Goal: Information Seeking & Learning: Learn about a topic

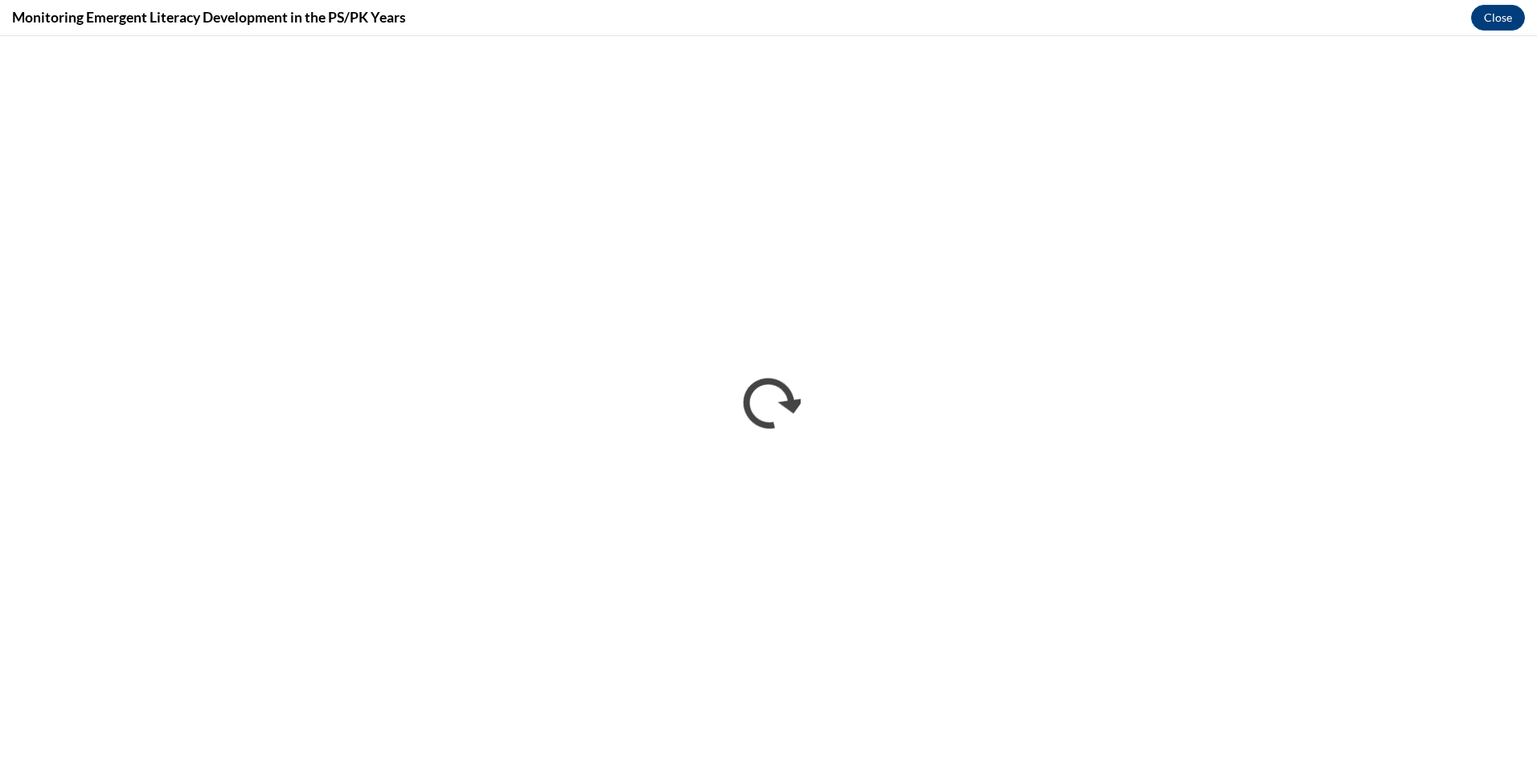
scroll to position [950, 0]
click at [1501, 14] on button "Close" at bounding box center [1498, 18] width 54 height 26
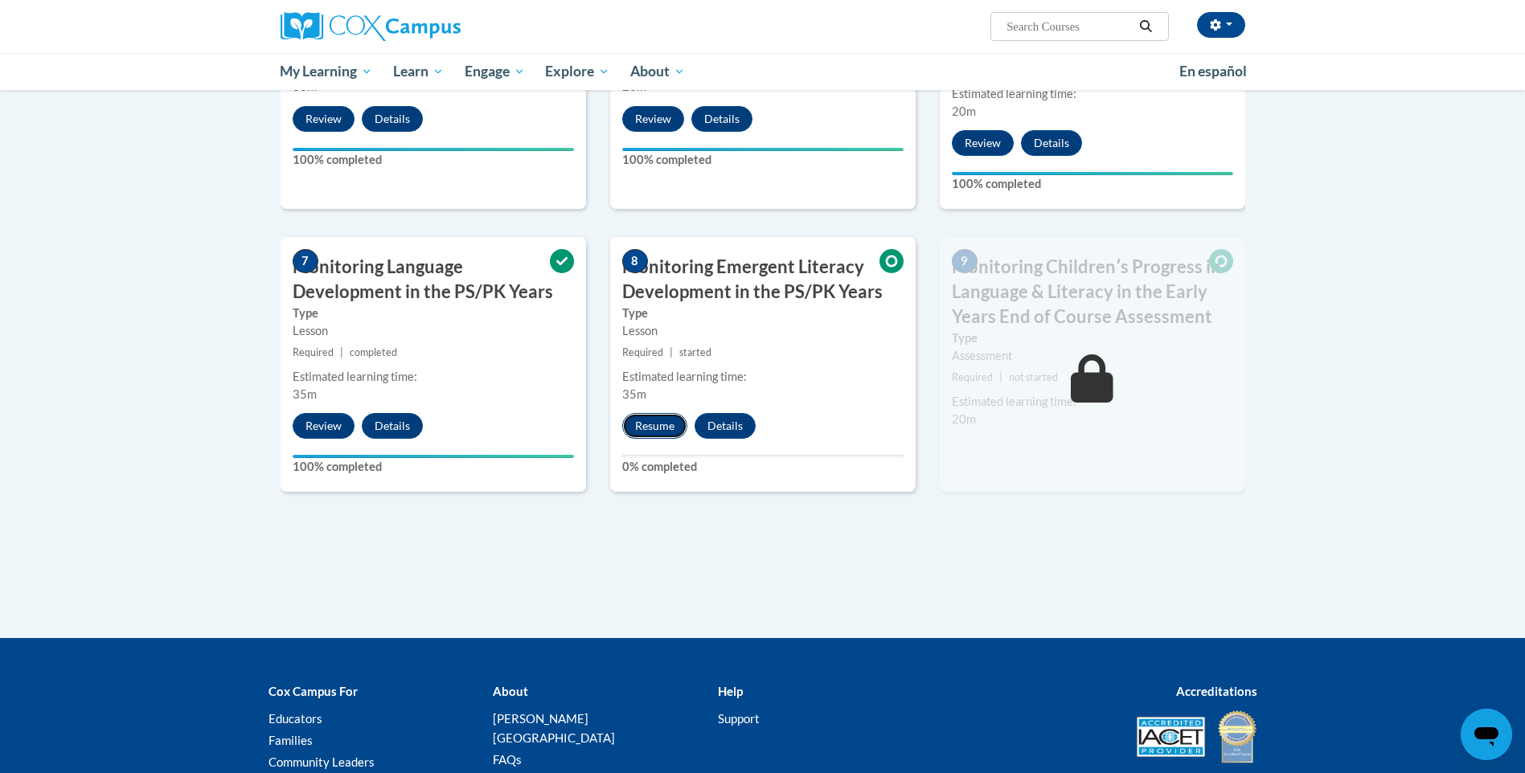
click at [653, 428] on button "Resume" at bounding box center [654, 426] width 65 height 26
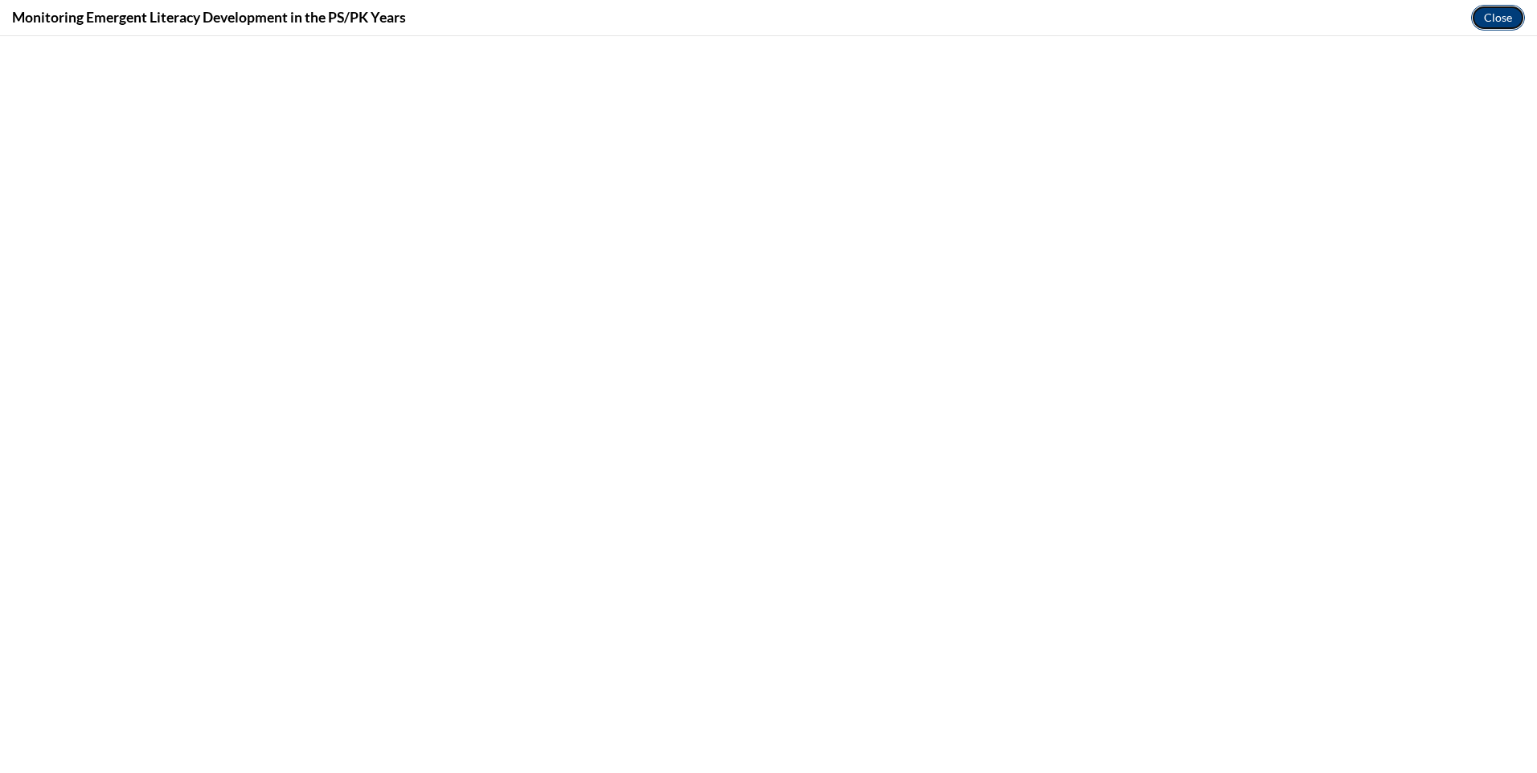
click at [1491, 18] on button "Close" at bounding box center [1498, 18] width 54 height 26
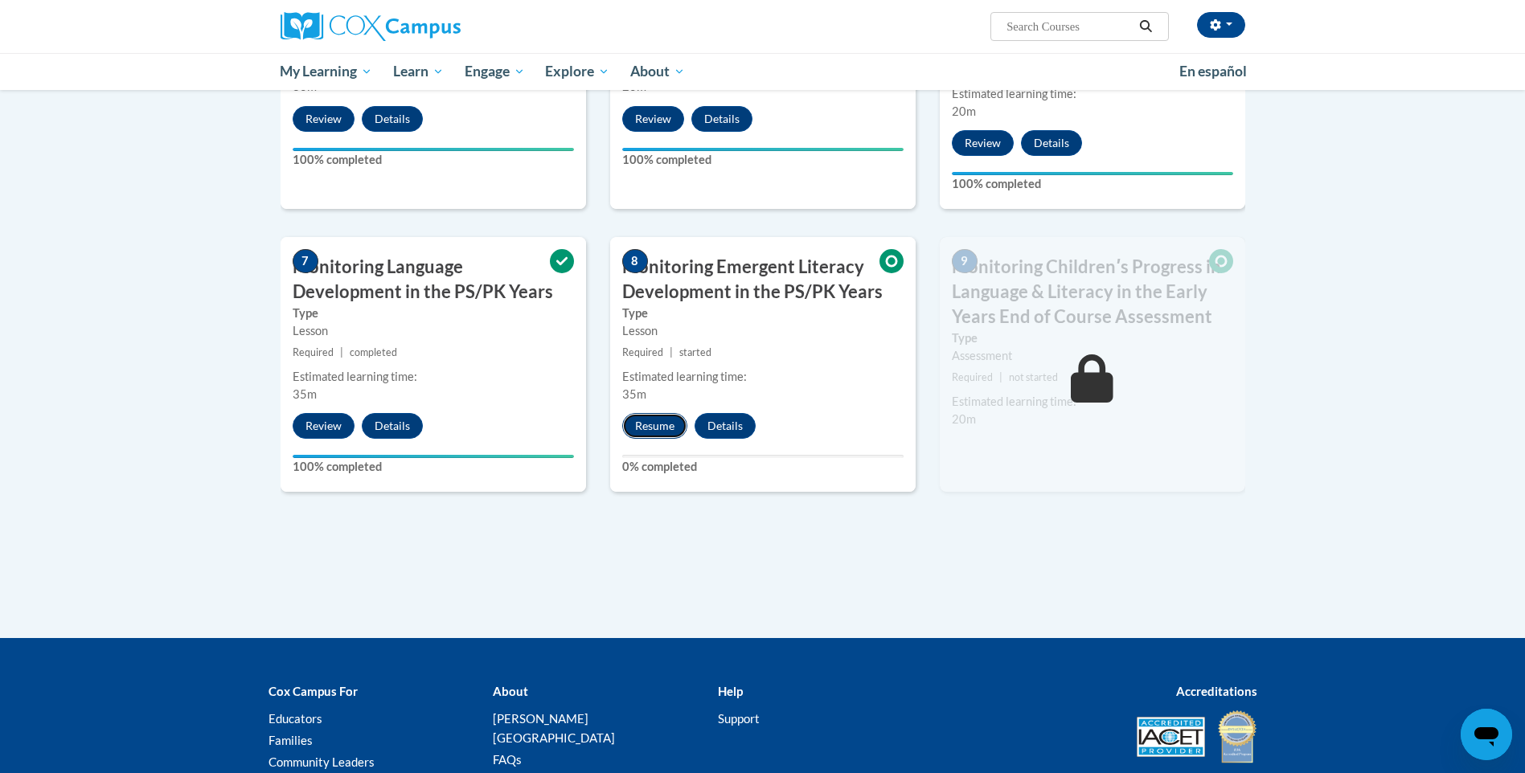
click at [655, 422] on button "Resume" at bounding box center [654, 426] width 65 height 26
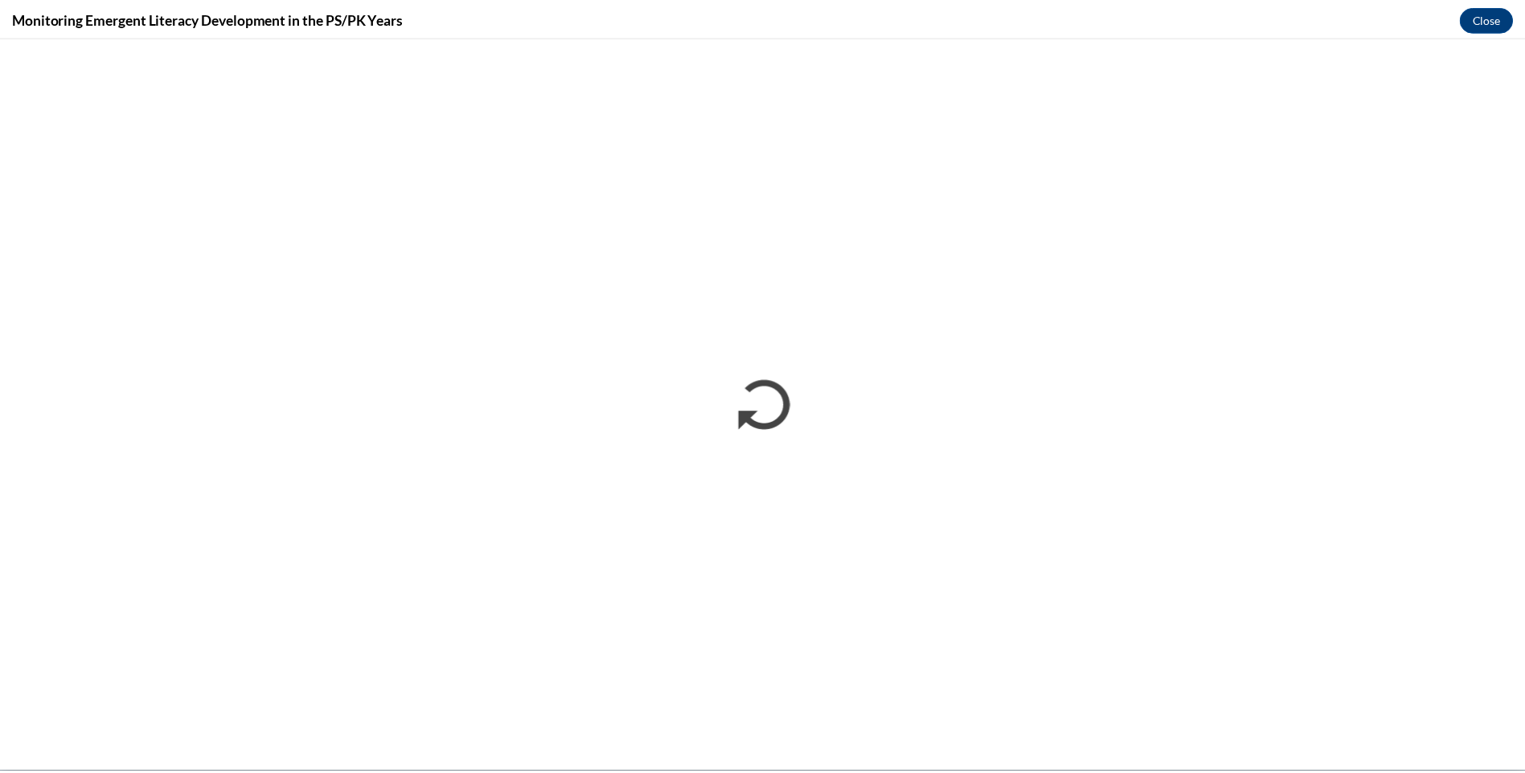
scroll to position [0, 0]
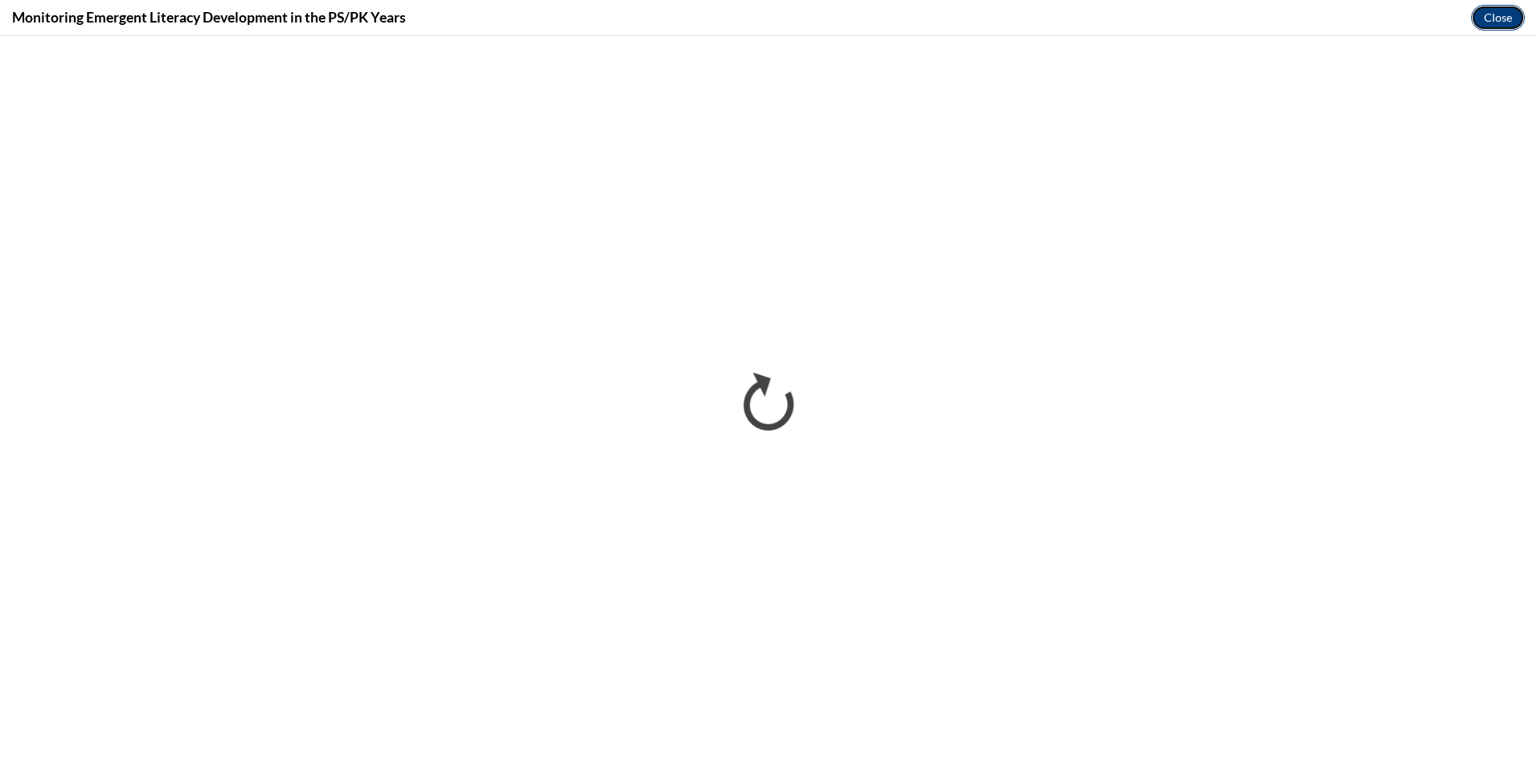
click at [1501, 18] on button "Close" at bounding box center [1498, 18] width 54 height 26
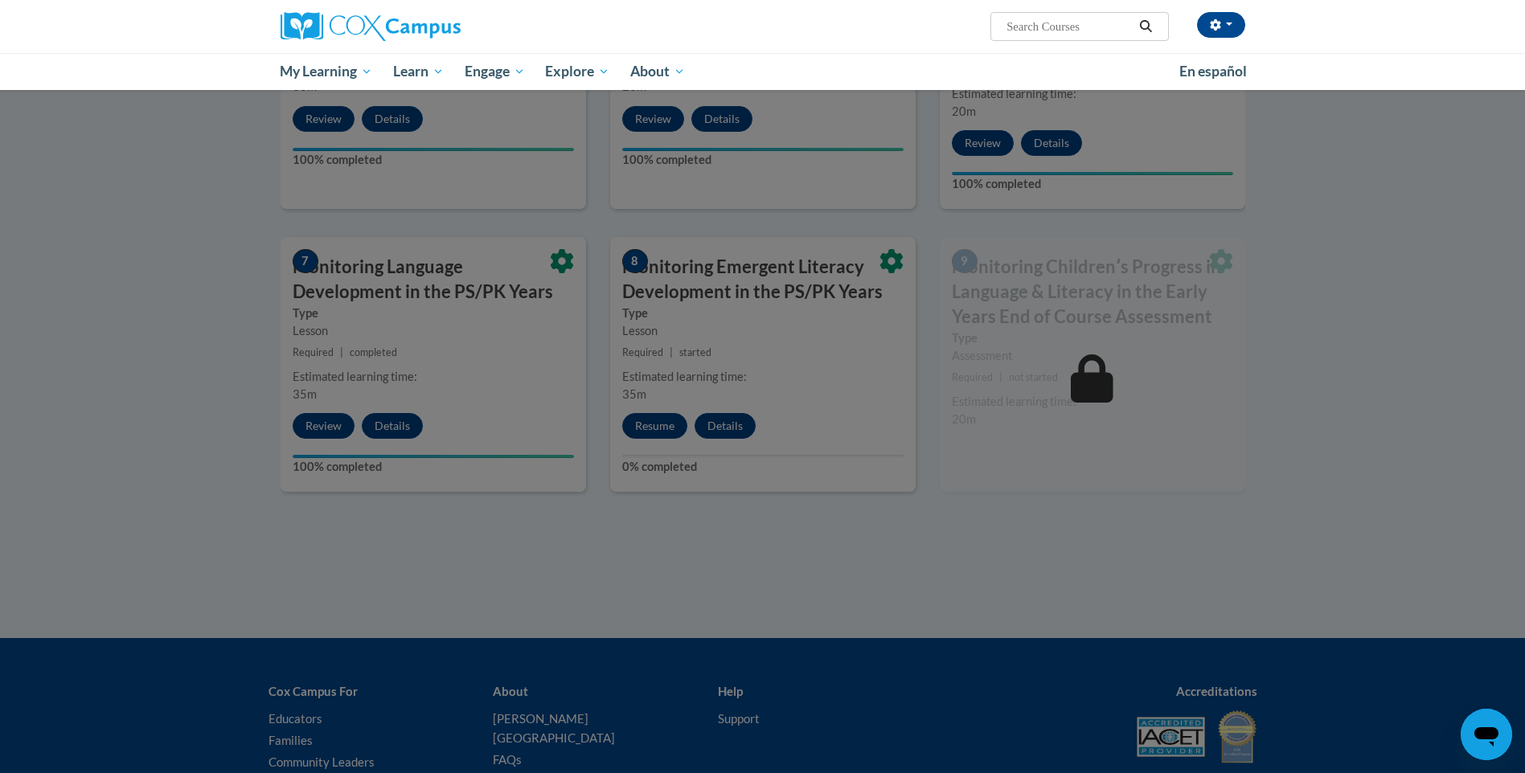
scroll to position [274, 0]
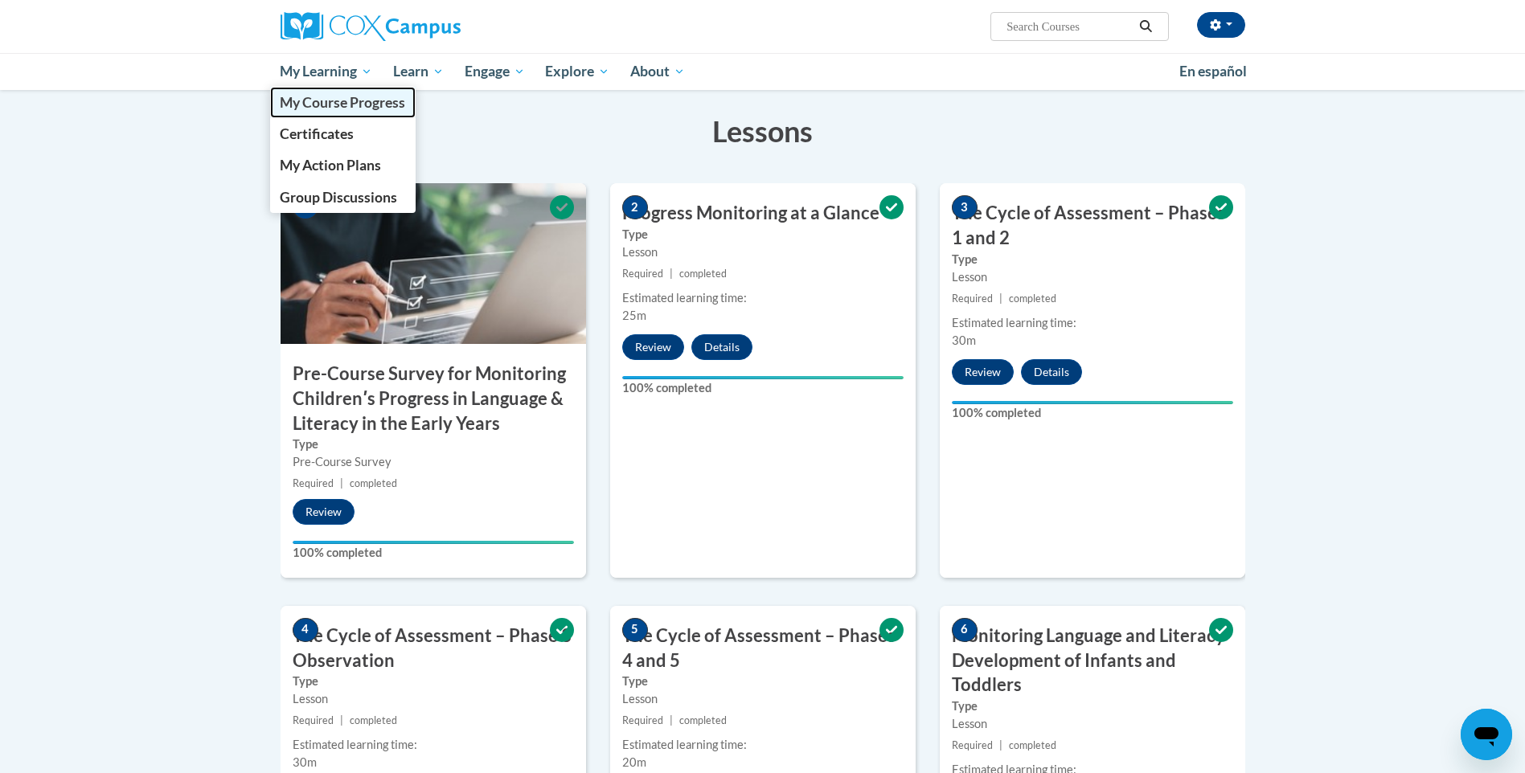
click at [311, 106] on span "My Course Progress" at bounding box center [342, 102] width 125 height 17
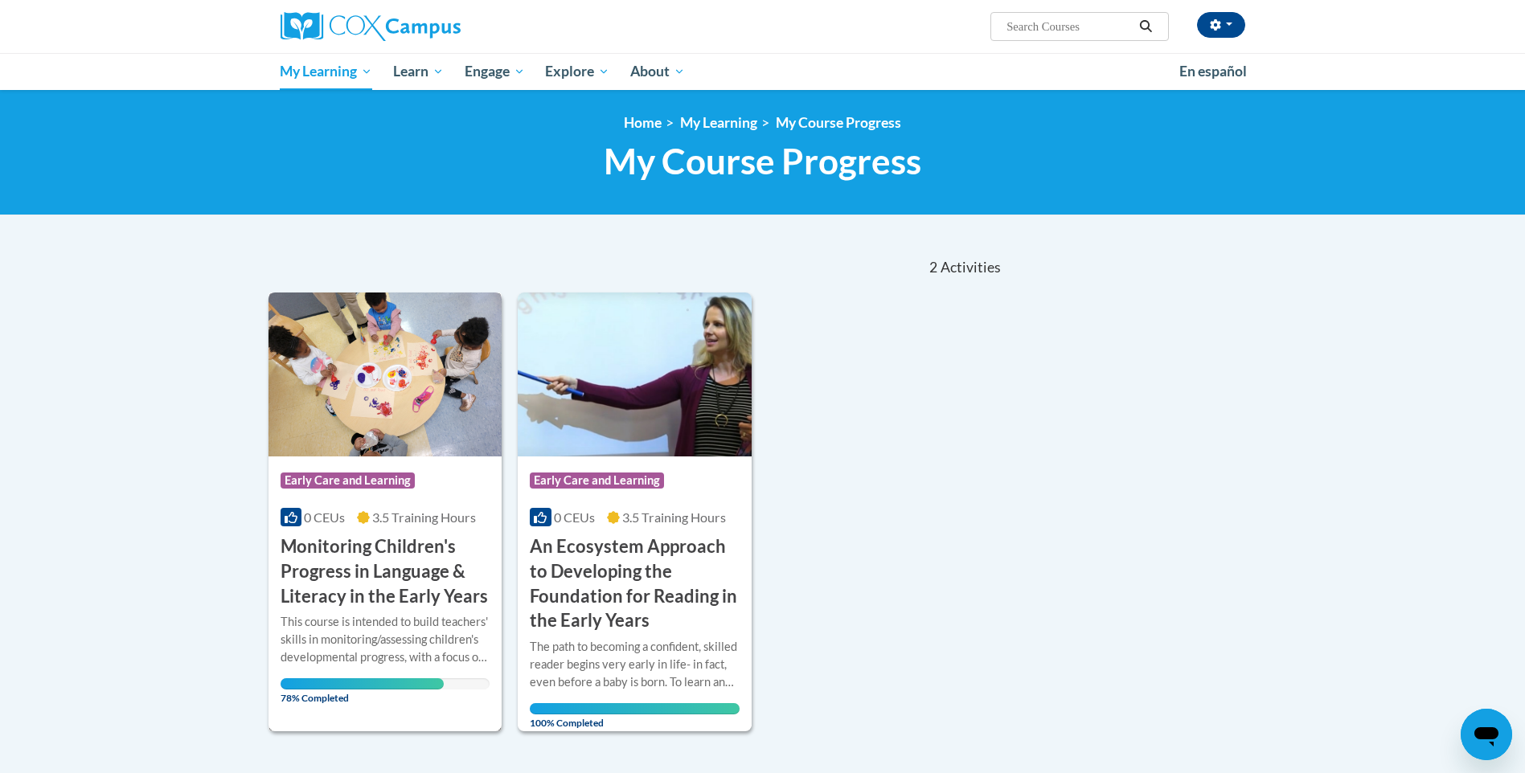
click at [342, 581] on h3 "Monitoring Children's Progress in Language & Literacy in the Early Years" at bounding box center [385, 571] width 210 height 74
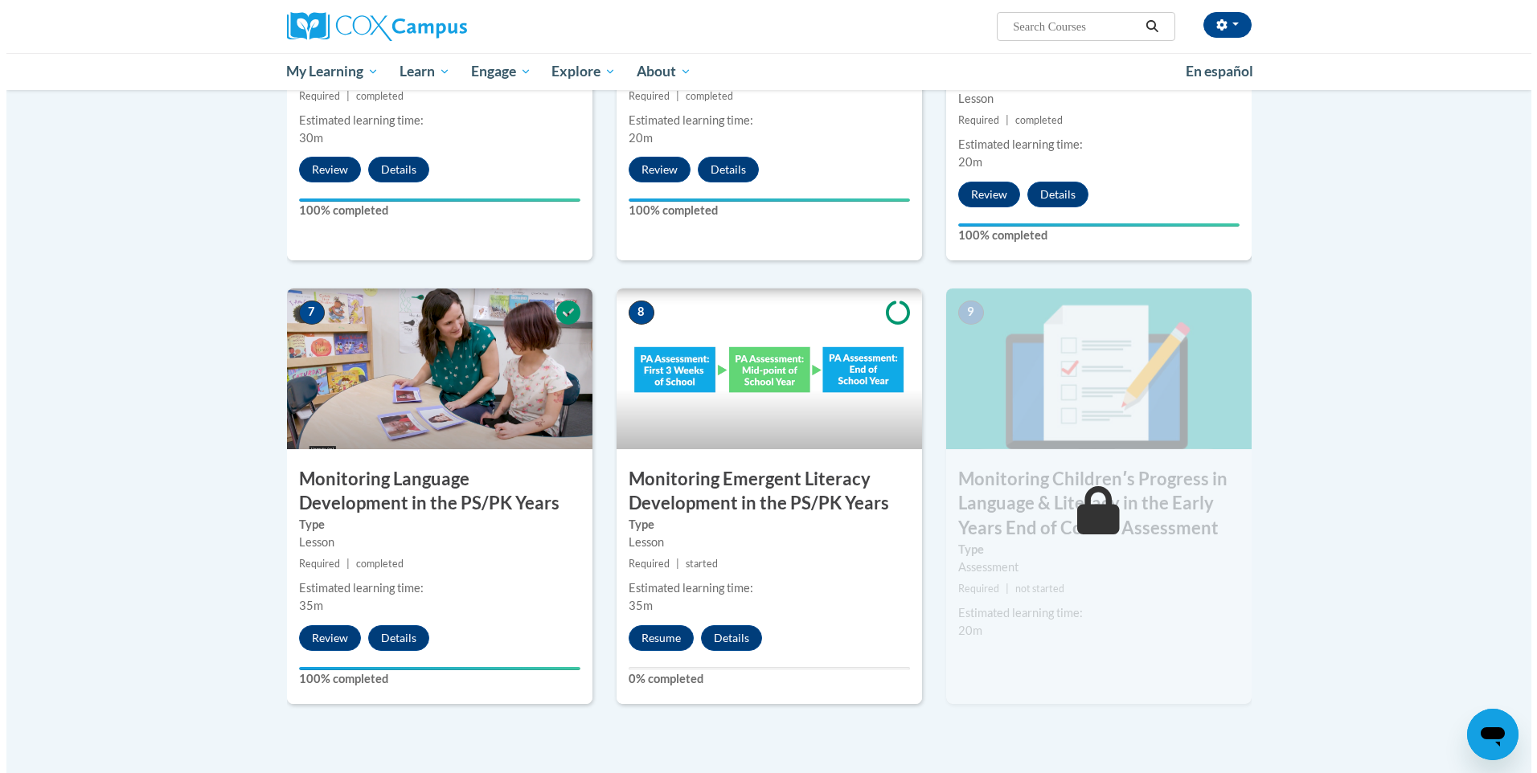
scroll to position [1107, 0]
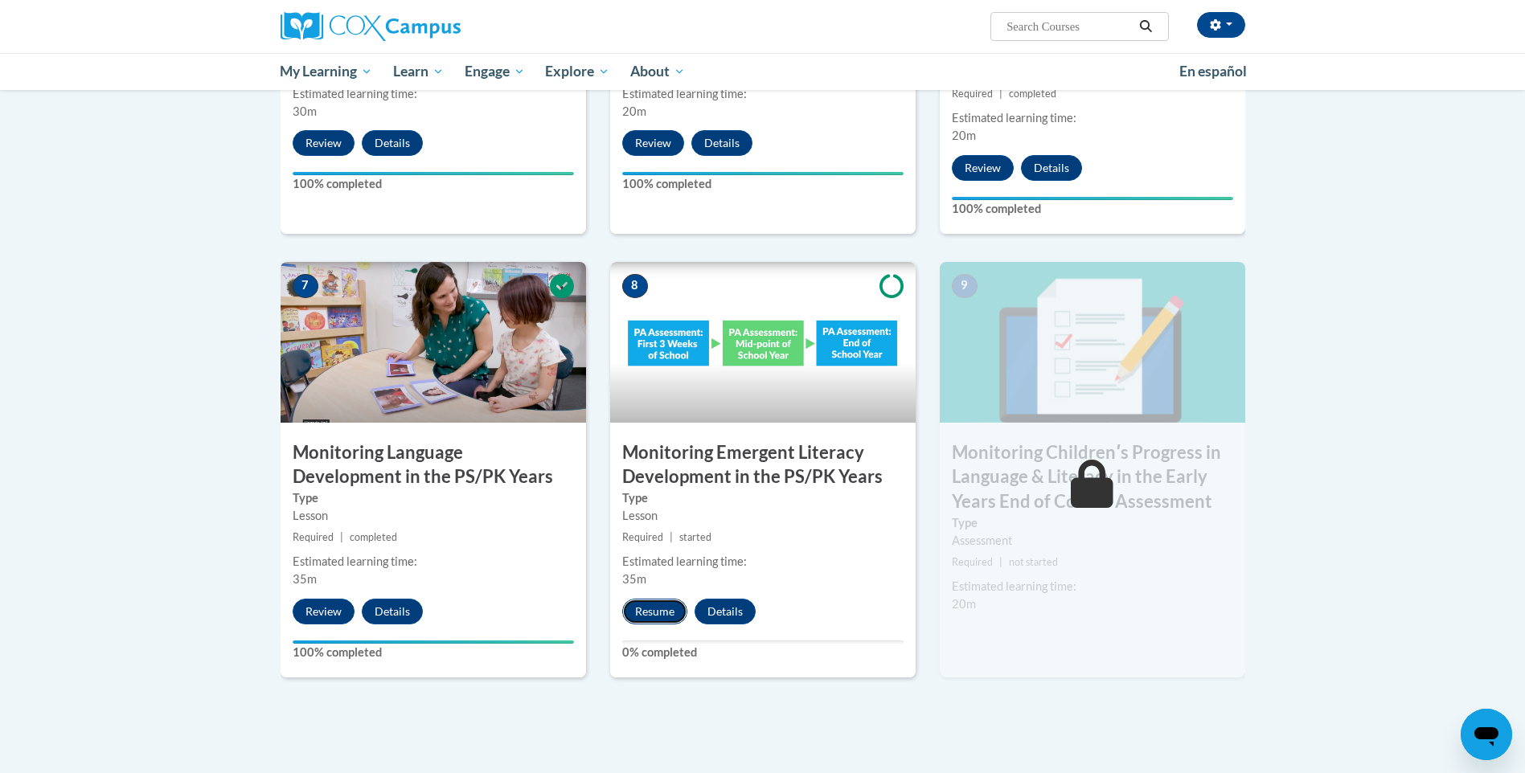
click at [653, 612] on button "Resume" at bounding box center [654, 612] width 65 height 26
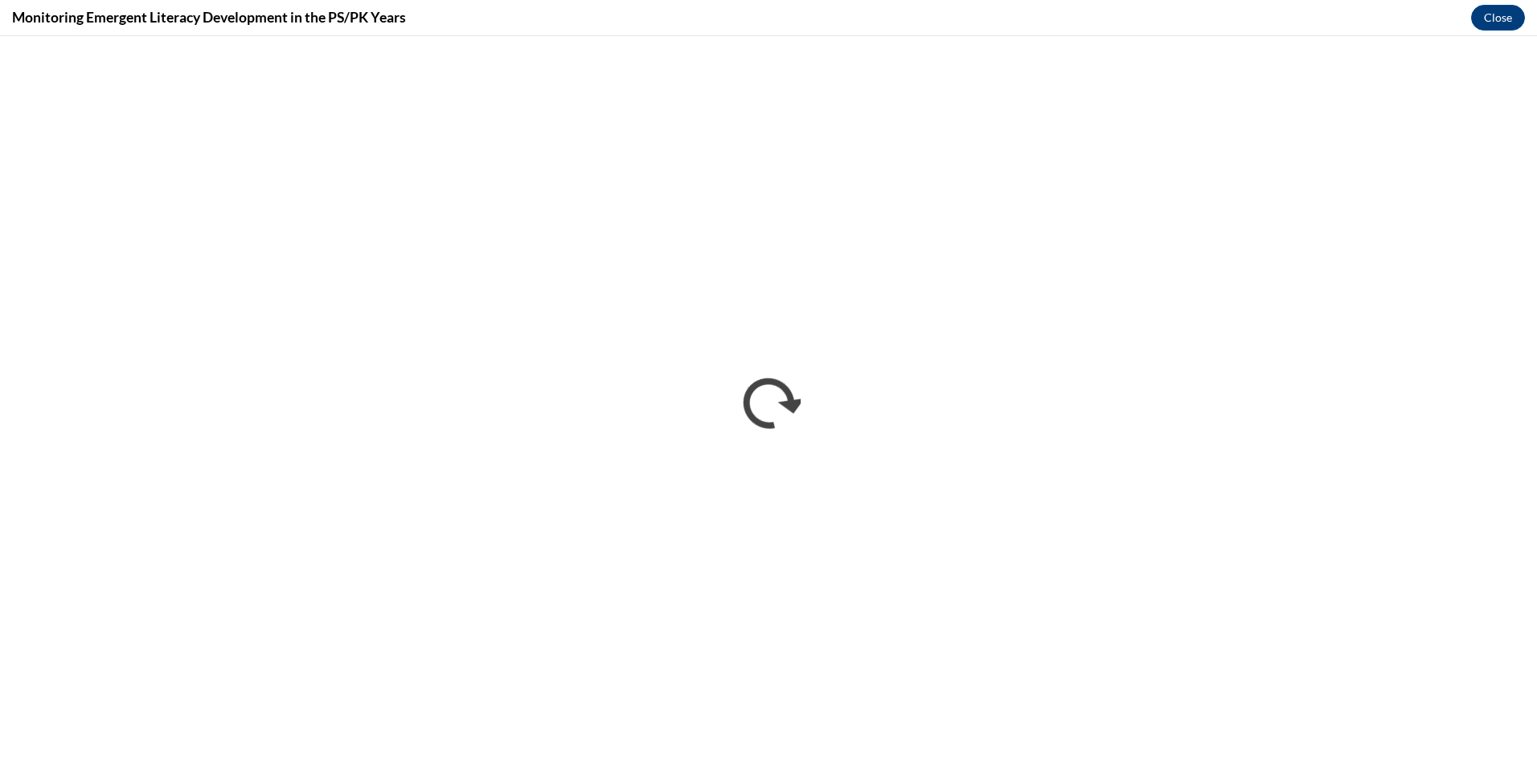
scroll to position [0, 0]
